Goal: Information Seeking & Learning: Learn about a topic

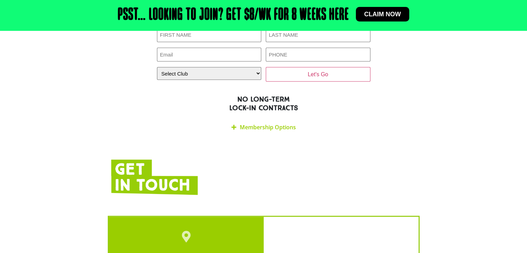
scroll to position [1433, 0]
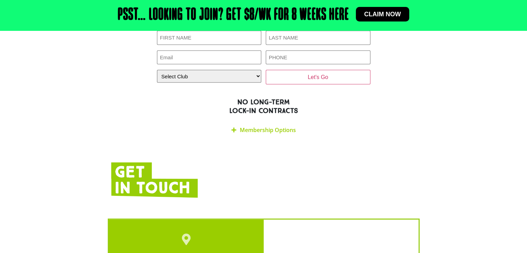
click at [275, 126] on link "Membership Options" at bounding box center [268, 130] width 56 height 8
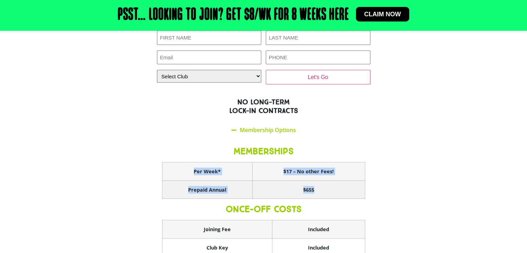
drag, startPoint x: 193, startPoint y: 144, endPoint x: 335, endPoint y: 154, distance: 143.1
click at [335, 162] on tbody "Per Week* $17 – No other Fees! Prepaid Annual $655" at bounding box center [263, 180] width 203 height 36
click at [335, 180] on th "$655" at bounding box center [308, 189] width 113 height 18
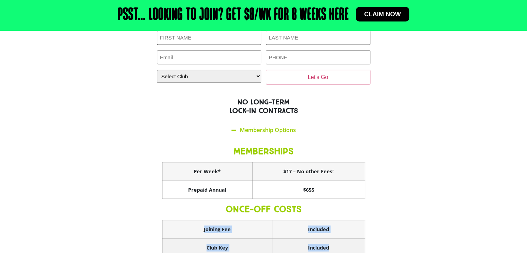
drag, startPoint x: 180, startPoint y: 197, endPoint x: 333, endPoint y: 216, distance: 153.6
click at [333, 220] on tbody "Joining Fee Included Club Key Included" at bounding box center [263, 238] width 203 height 36
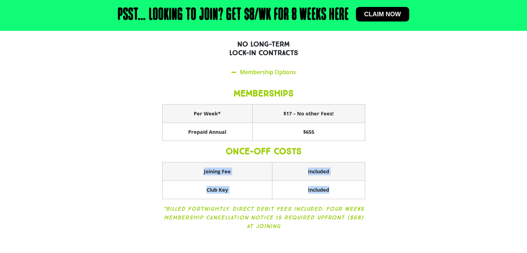
scroll to position [1502, 0]
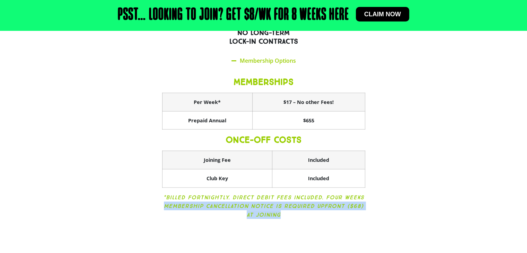
drag, startPoint x: 162, startPoint y: 170, endPoint x: 298, endPoint y: 190, distance: 136.5
click at [298, 190] on div "MEMBERSHIPS Per Week* $17 – No other Fees! Prepaid Annual $655 ONCE-OFF COSTS J…" at bounding box center [263, 149] width 213 height 160
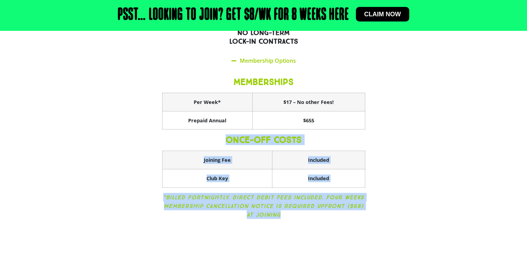
drag, startPoint x: 288, startPoint y: 178, endPoint x: 157, endPoint y: 147, distance: 134.6
click at [157, 147] on div "MEMBERSHIPS Per Week* $17 – No other Fees! Prepaid Annual $655 ONCE-OFF COSTS J…" at bounding box center [263, 149] width 213 height 160
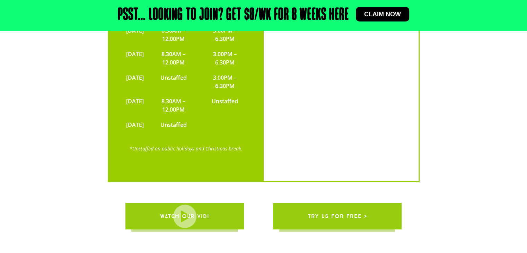
scroll to position [1952, 0]
